Goal: Task Accomplishment & Management: Manage account settings

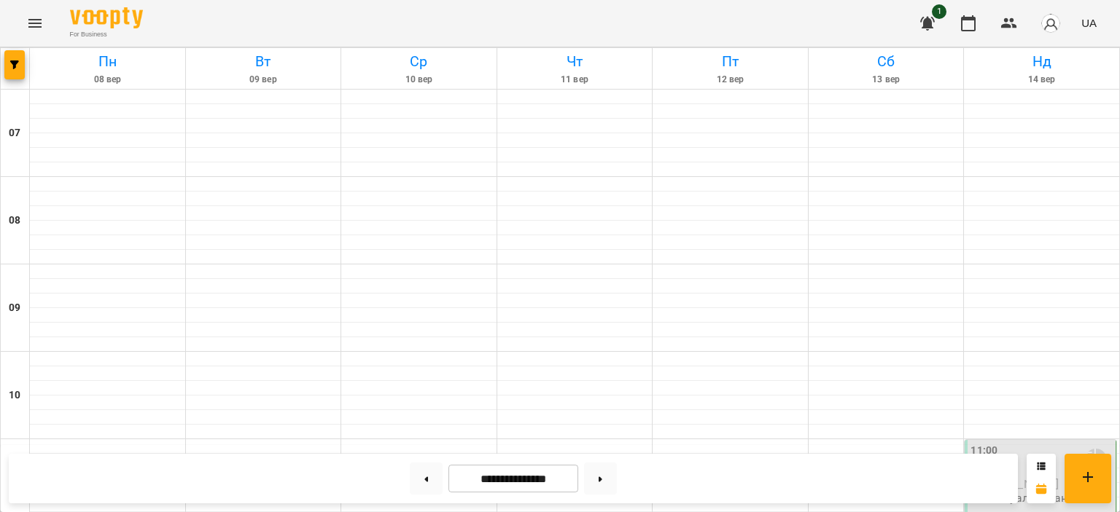
scroll to position [331, 0]
click at [1031, 443] on div "11:00 [PERSON_NAME] [PERSON_NAME]" at bounding box center [1041, 460] width 142 height 34
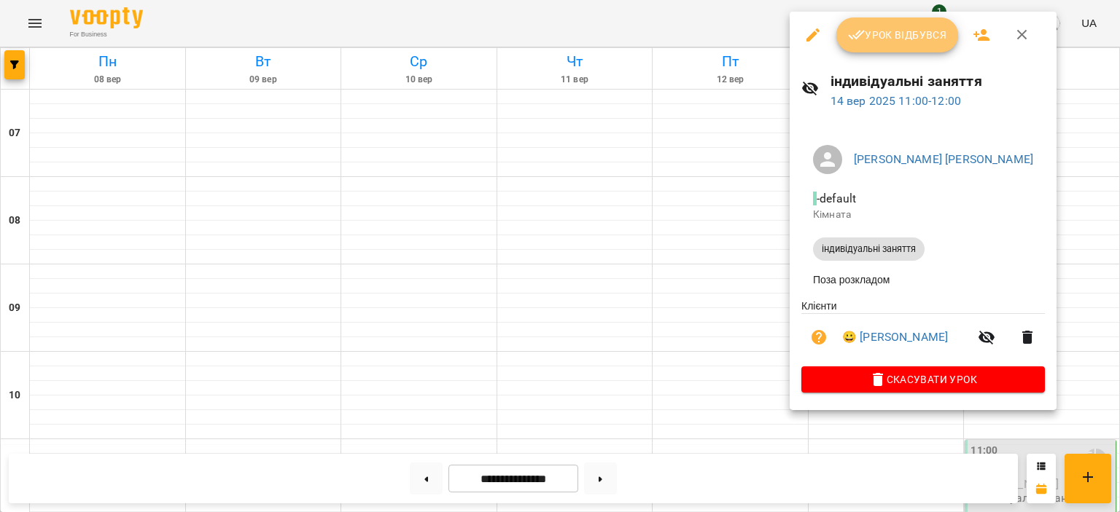
click at [902, 28] on span "Урок відбувся" at bounding box center [897, 34] width 99 height 17
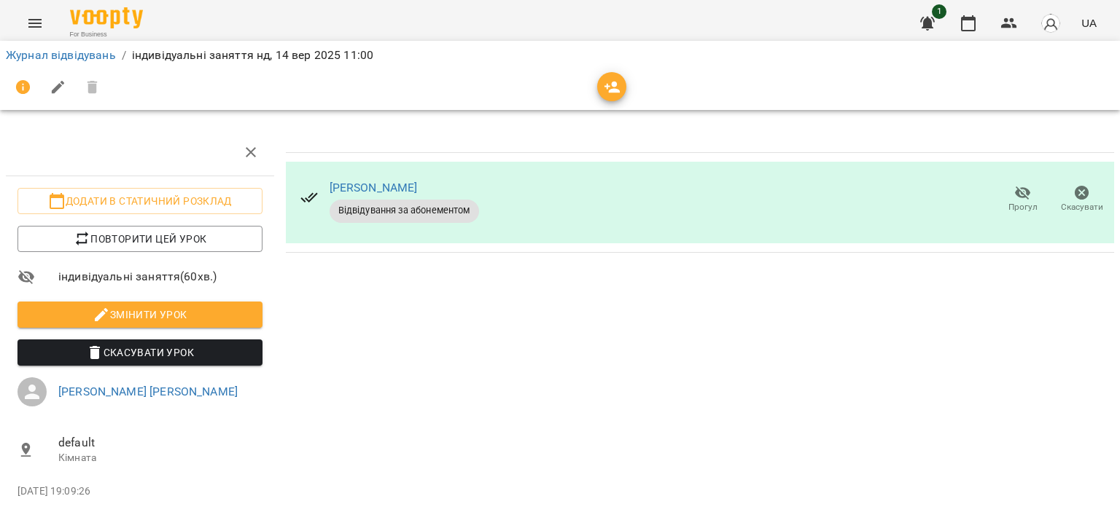
scroll to position [50, 0]
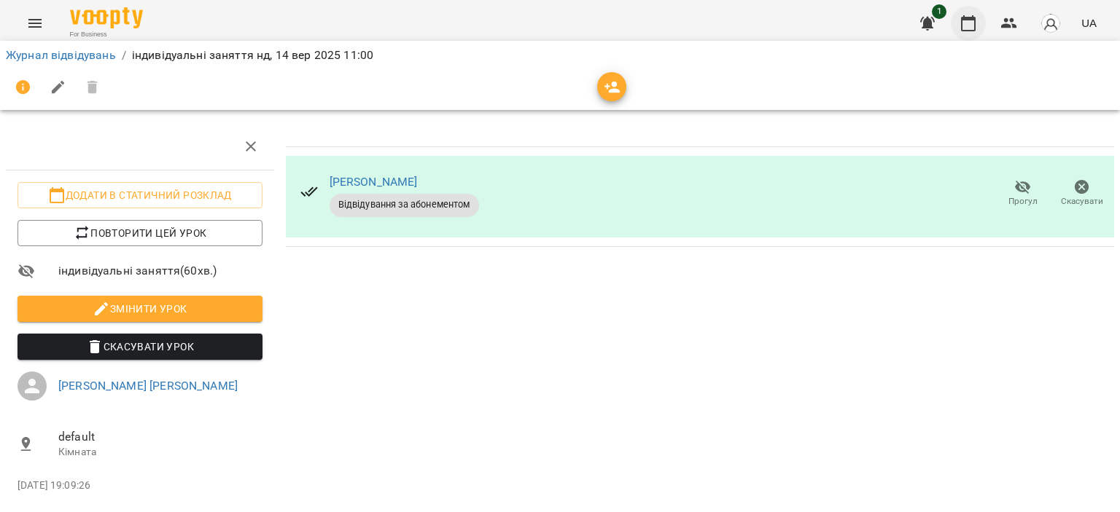
click at [958, 36] on div "1 UA" at bounding box center [1006, 23] width 192 height 38
click at [964, 35] on button "button" at bounding box center [967, 23] width 35 height 35
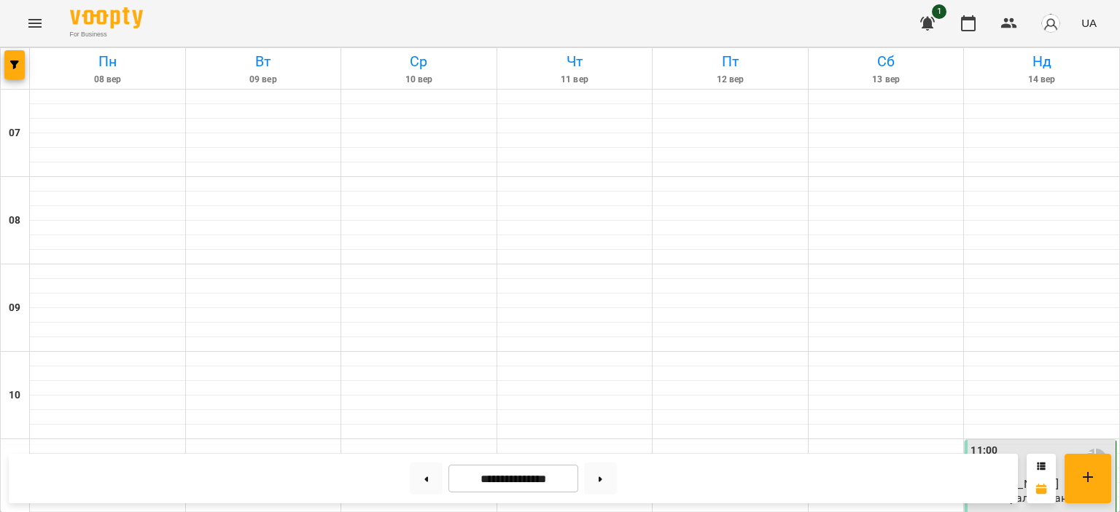
scroll to position [791, 0]
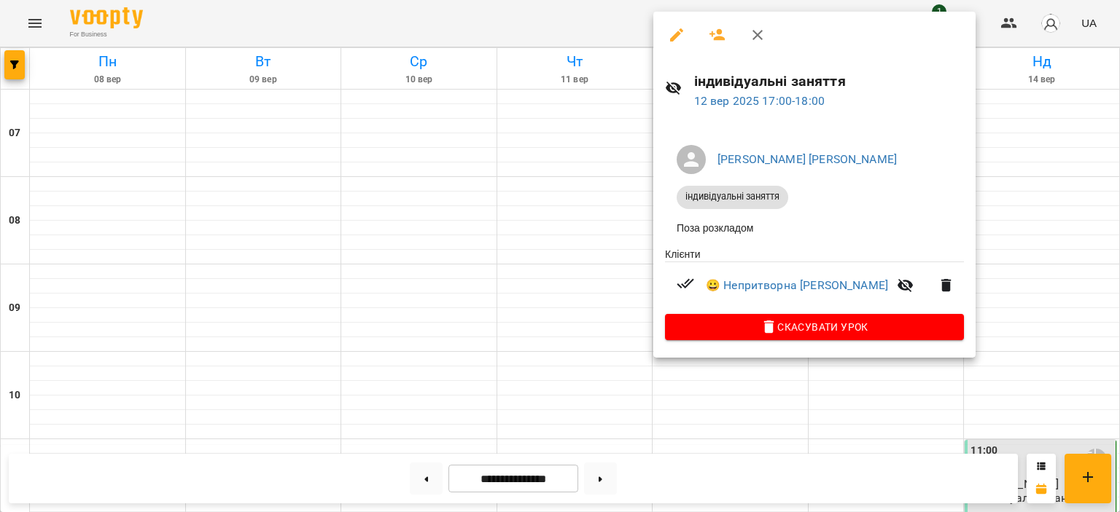
click at [593, 118] on div at bounding box center [560, 256] width 1120 height 512
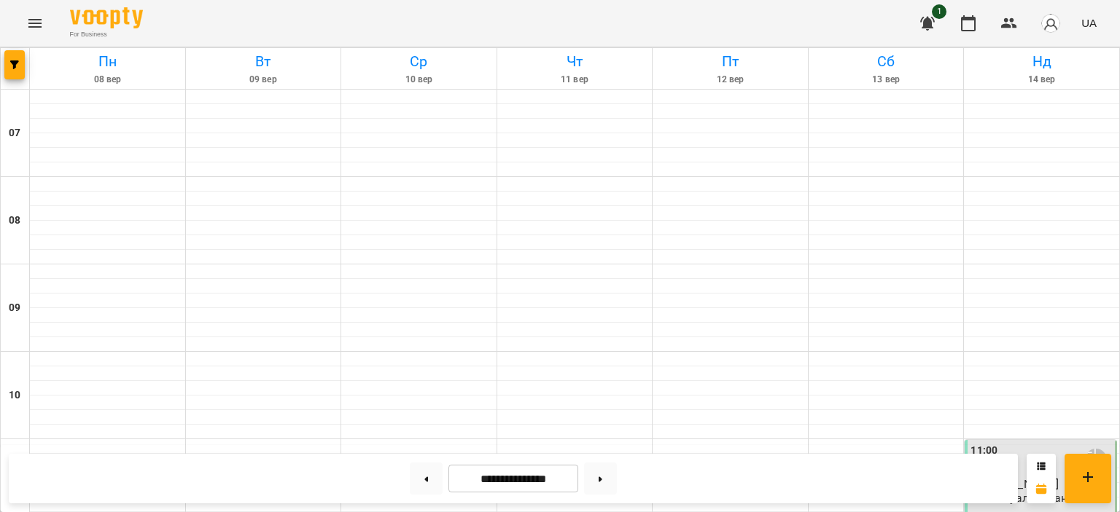
scroll to position [512, 0]
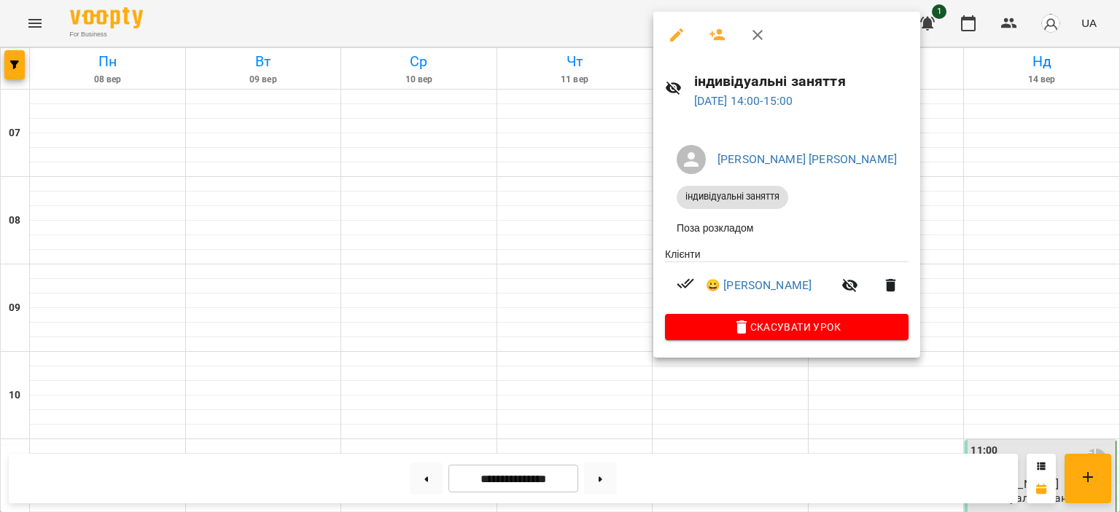
click at [794, 407] on div at bounding box center [560, 256] width 1120 height 512
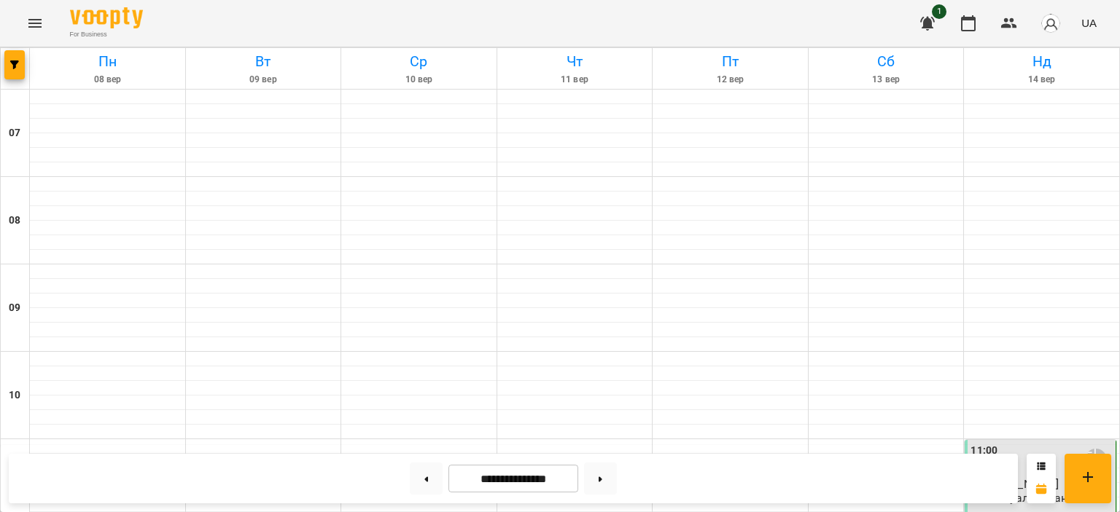
scroll to position [413, 0]
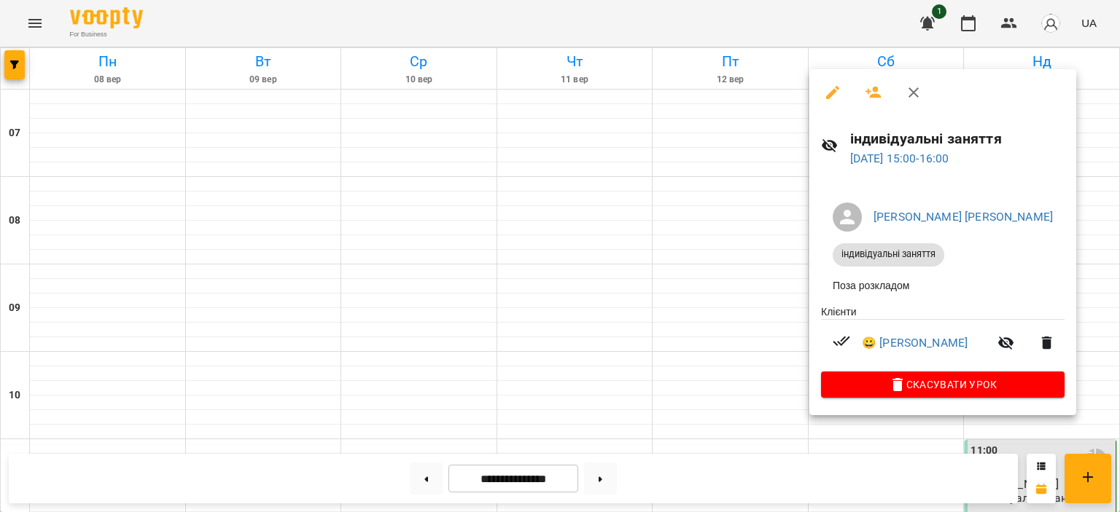
click at [732, 235] on div at bounding box center [560, 256] width 1120 height 512
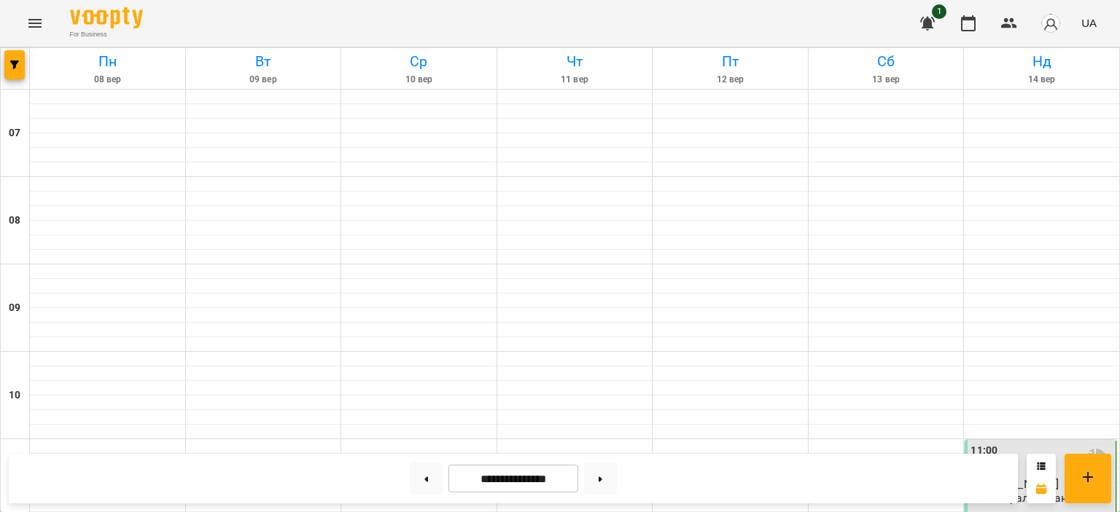
scroll to position [819, 0]
